Goal: Transaction & Acquisition: Purchase product/service

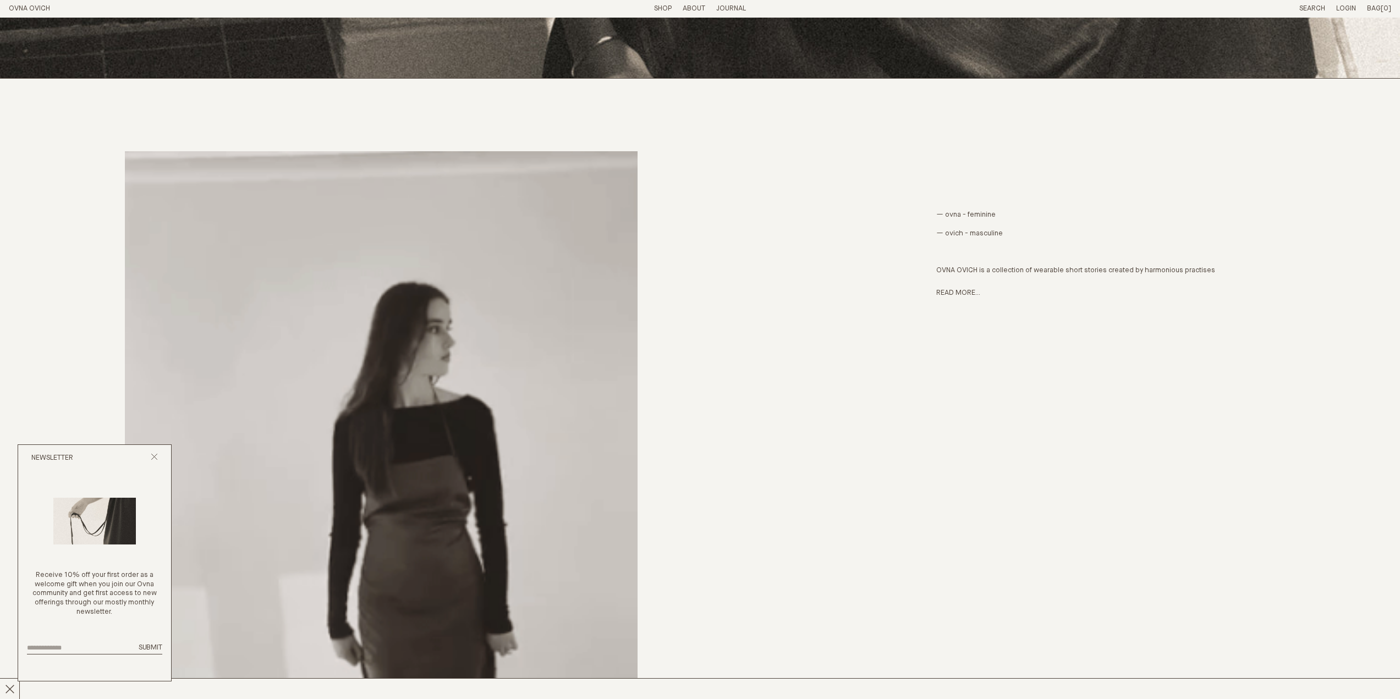
scroll to position [643, 0]
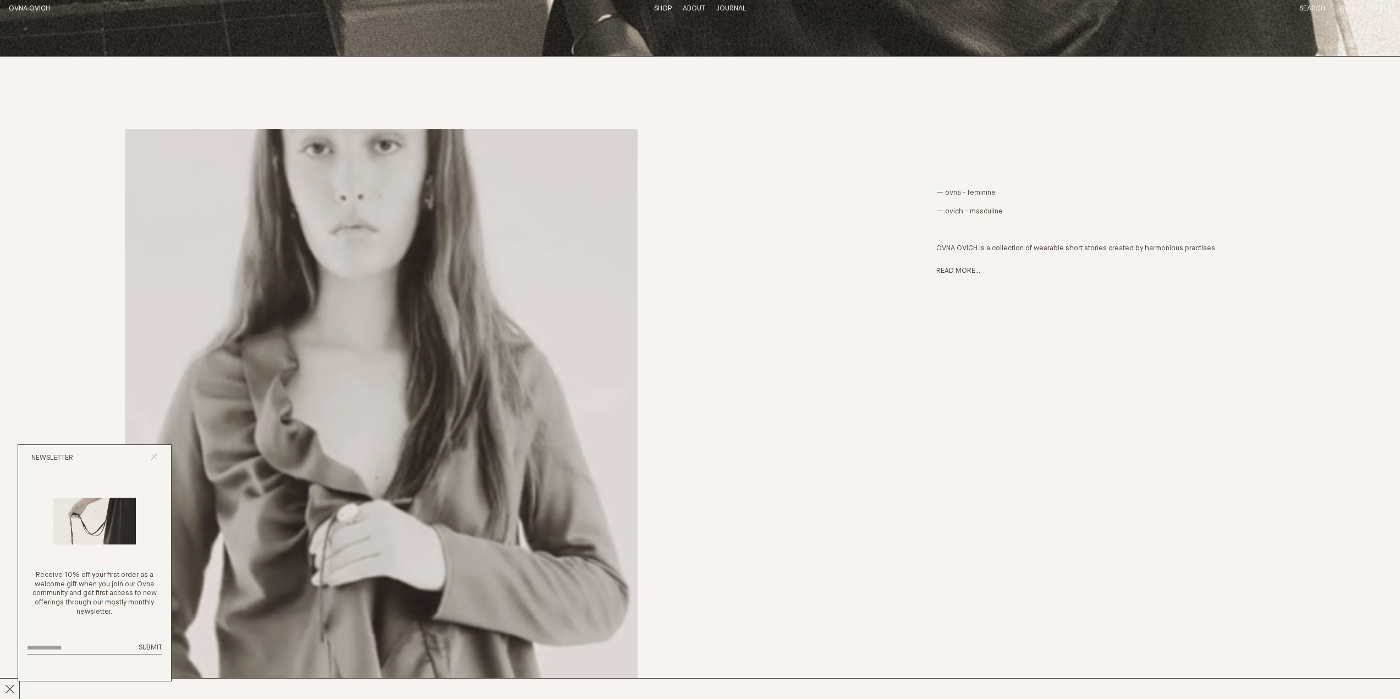
click at [155, 457] on line "Close popup" at bounding box center [154, 457] width 6 height 6
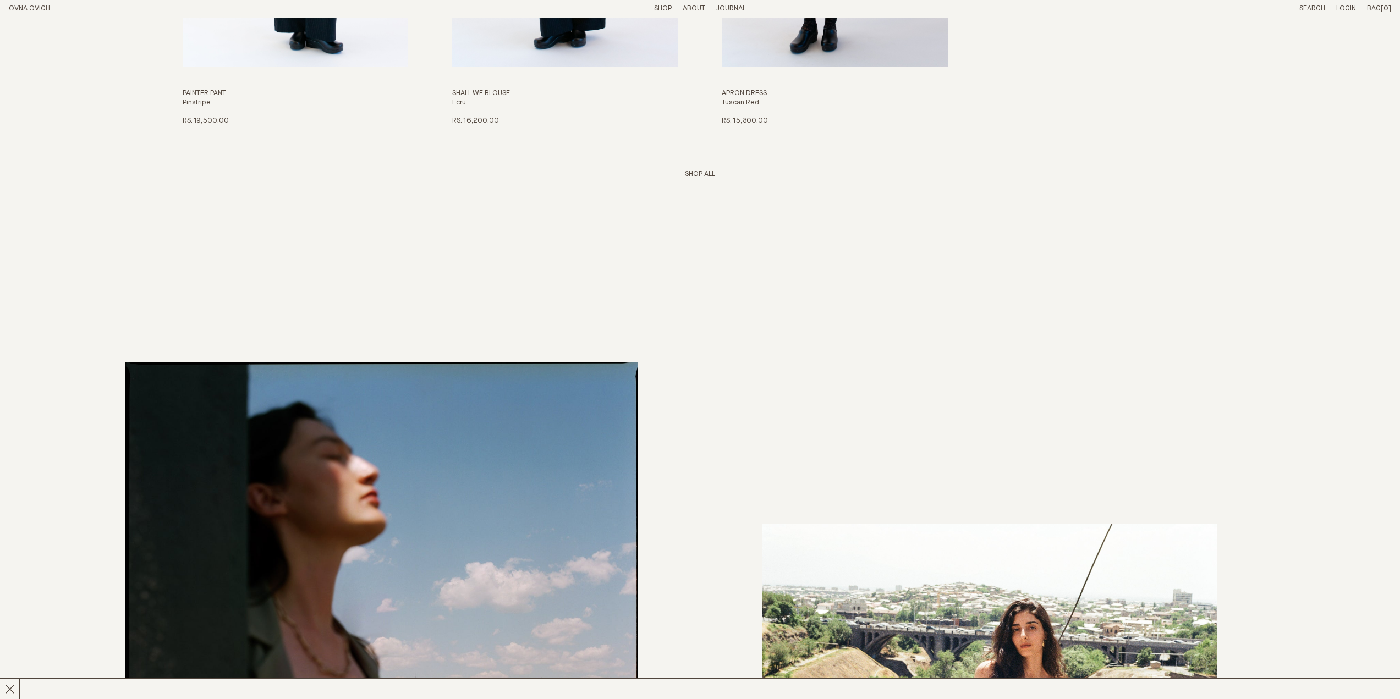
scroll to position [1743, 0]
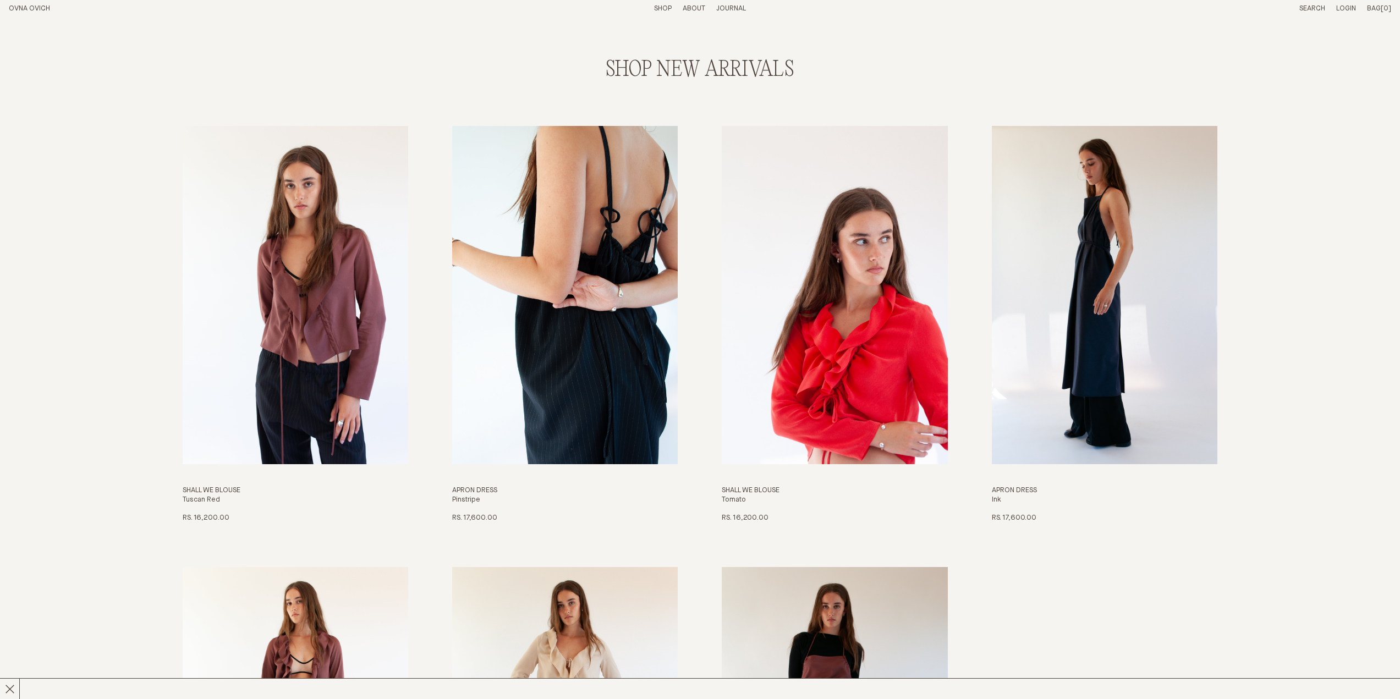
click at [594, 240] on img "Apron Dress" at bounding box center [565, 295] width 226 height 338
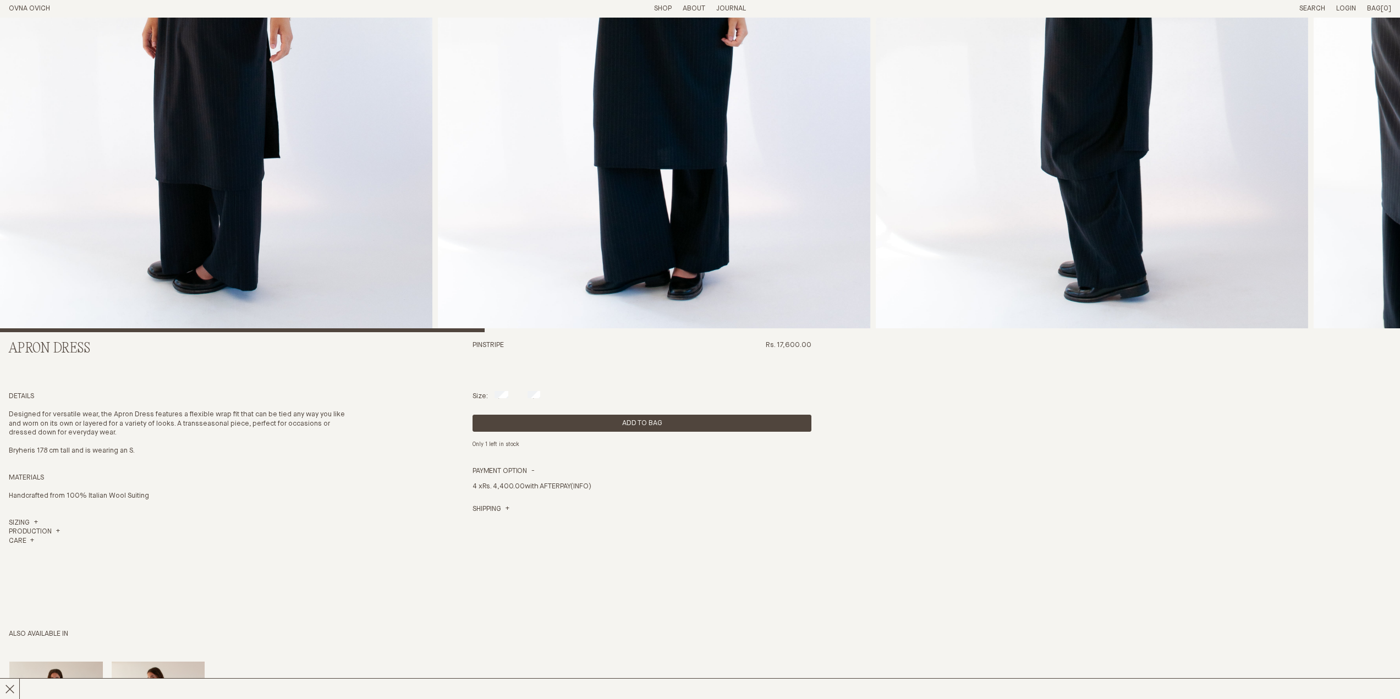
scroll to position [385, 0]
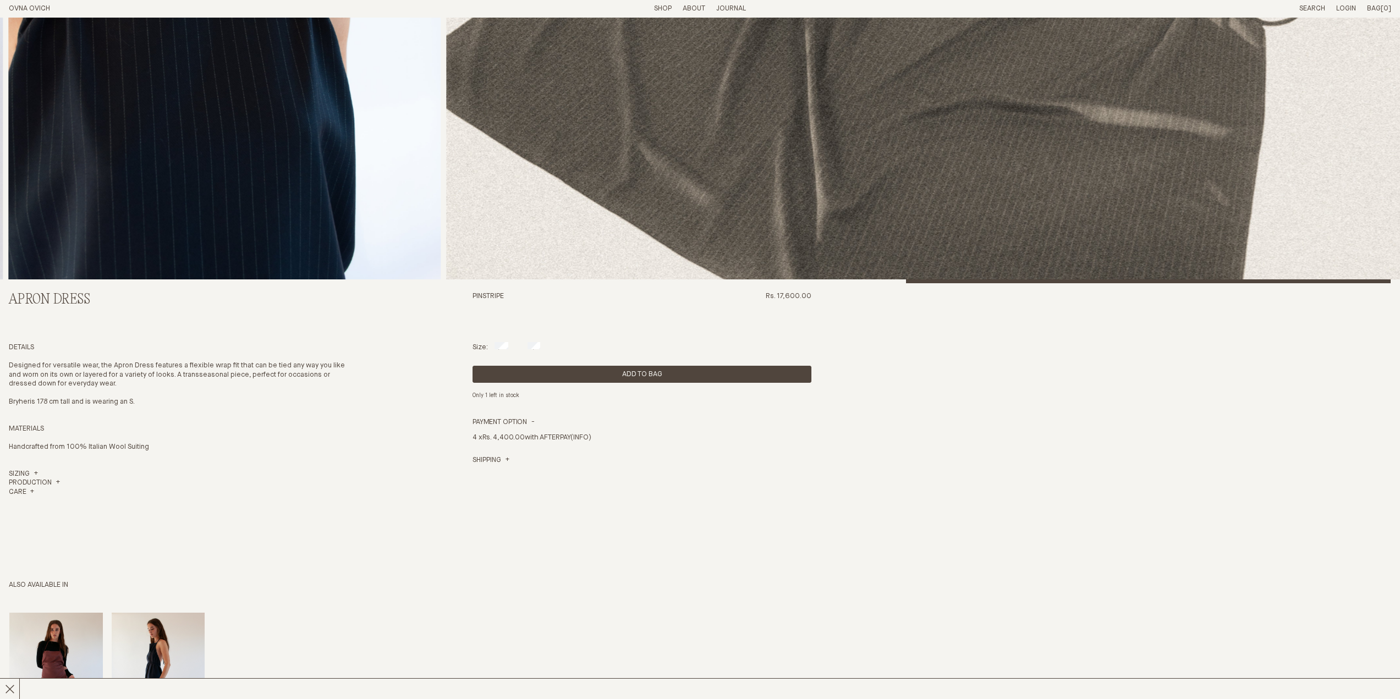
click at [1399, 291] on html "Close Something went wrong. Please email us at [EMAIL_ADDRESS][DOMAIN_NAME] Car…" at bounding box center [700, 519] width 1400 height 1808
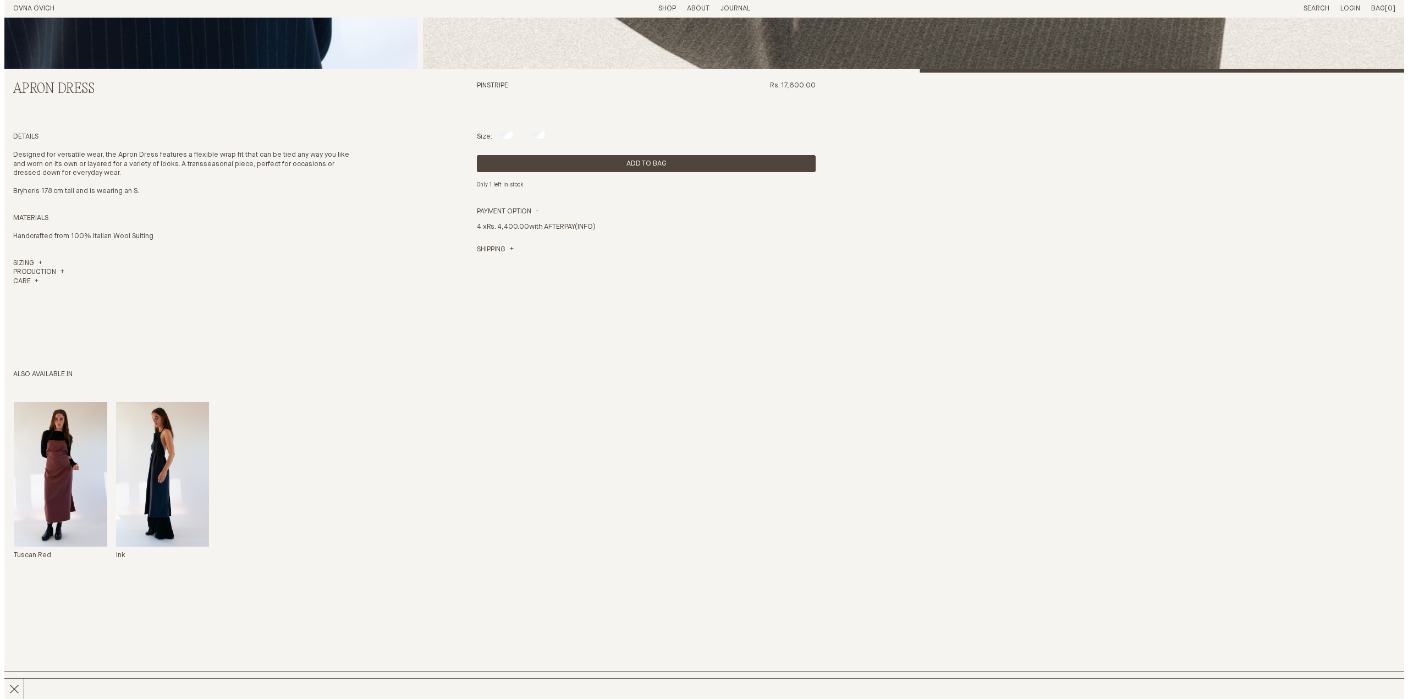
scroll to position [339, 0]
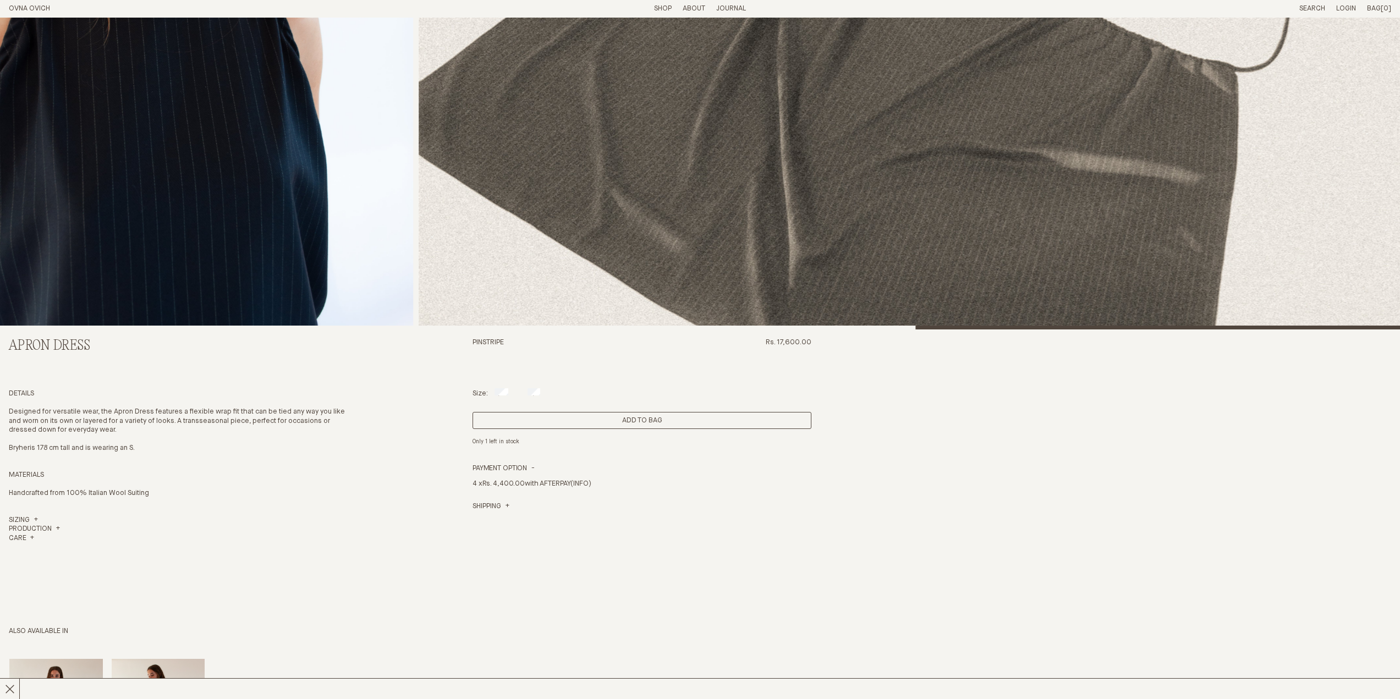
click at [650, 416] on button "Add to Bag" at bounding box center [642, 420] width 339 height 17
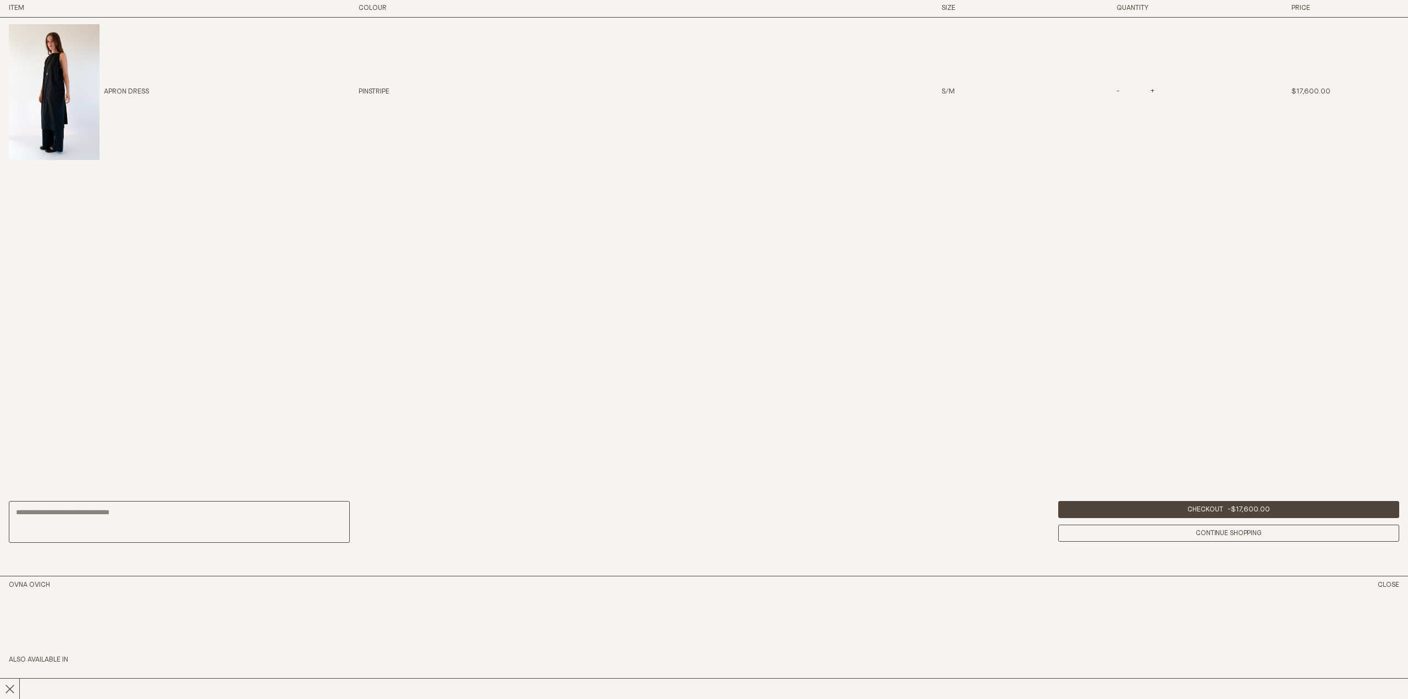
click at [530, 391] on div "Apron Dress Pinstripe S/M - * + $17,600.00 X" at bounding box center [704, 243] width 1408 height 450
